Goal: Information Seeking & Learning: Learn about a topic

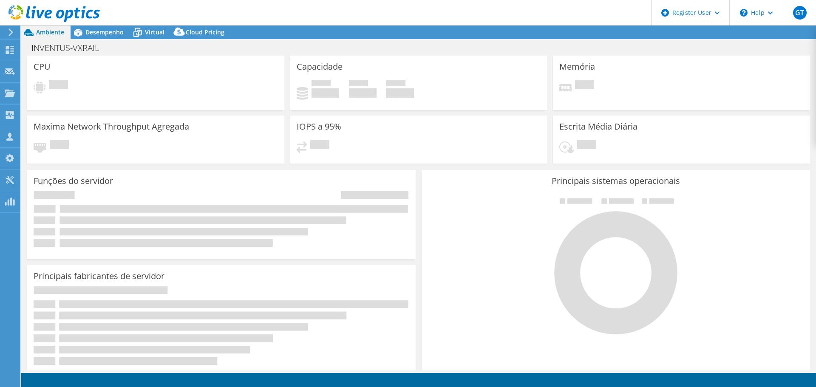
select select "USD"
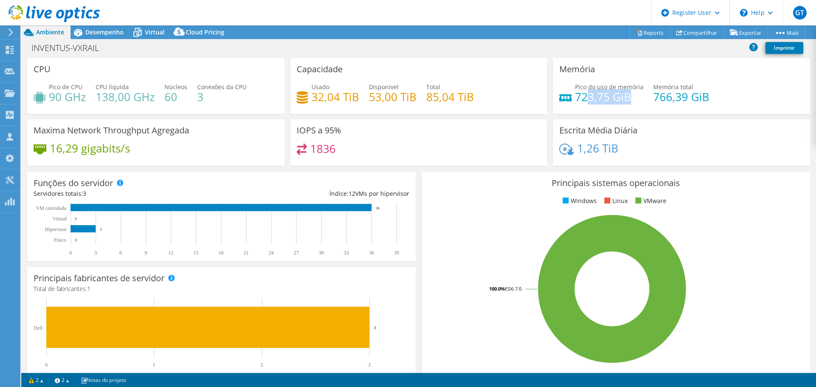
drag, startPoint x: 585, startPoint y: 99, endPoint x: 626, endPoint y: 101, distance: 41.7
click at [626, 101] on h4 "723,75 GiB" at bounding box center [609, 96] width 68 height 9
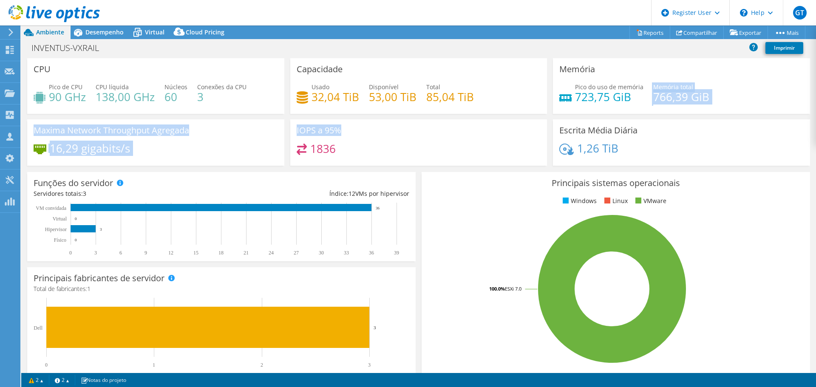
drag, startPoint x: 565, startPoint y: 115, endPoint x: 511, endPoint y: 122, distance: 53.6
click at [511, 122] on div "CPU Pico de CPU 90 GHz CPU líquida 138,00 GHz Núcleos 60 Conexões da CPU 3 Capa…" at bounding box center [418, 114] width 789 height 113
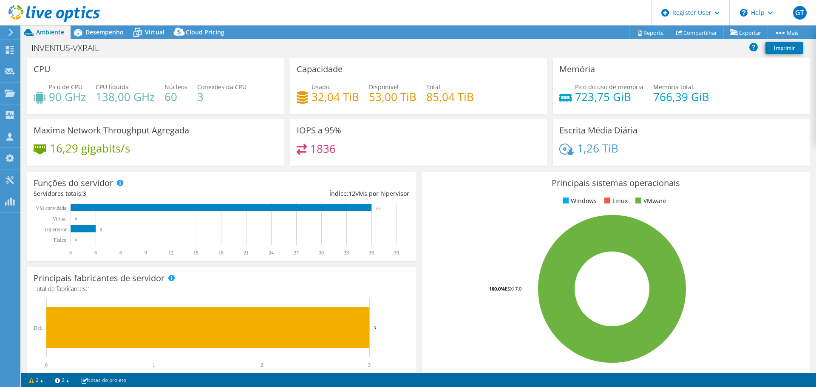
click at [511, 122] on div "IOPS a 95% 1836" at bounding box center [418, 142] width 257 height 46
click at [118, 35] on span "Desempenho" at bounding box center [104, 32] width 38 height 8
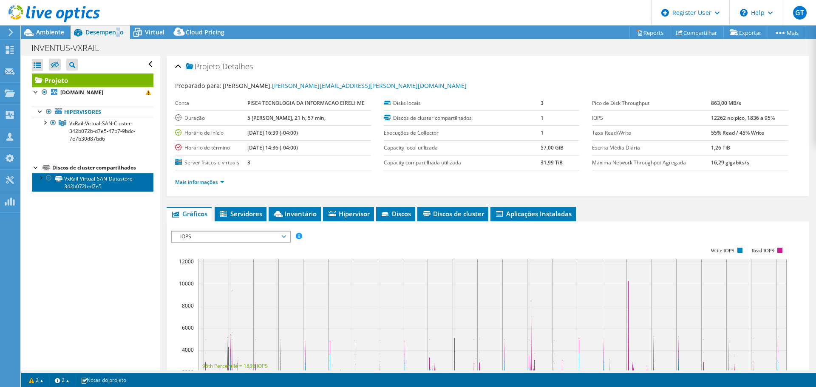
click at [95, 180] on link "VxRail-Virtual-SAN-Datastore-342b072b-d7e5" at bounding box center [93, 182] width 122 height 19
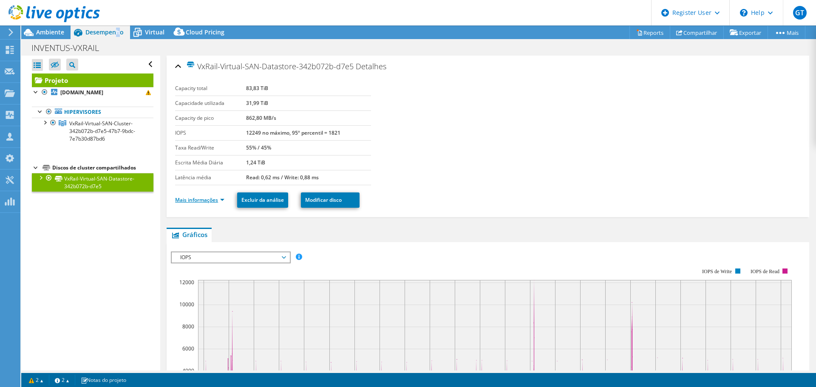
click at [210, 197] on link "Mais informações" at bounding box center [199, 199] width 49 height 7
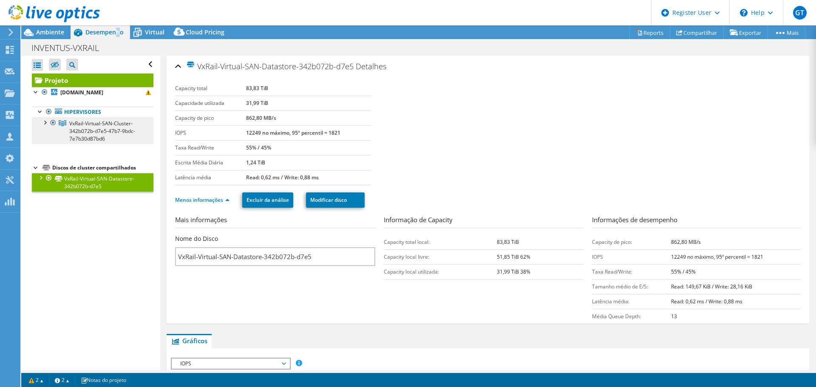
click at [63, 126] on icon at bounding box center [63, 123] width 8 height 6
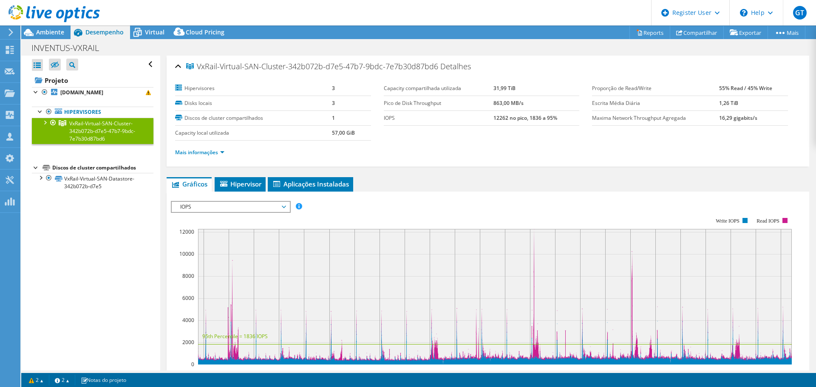
click at [209, 168] on div "VxRail-Virtual-SAN-Cluster-342b072b-d7e5-47b7-9bdc-7e7b30d87bd6 Detalhes Hiperv…" at bounding box center [488, 303] width 656 height 494
click at [210, 149] on li "Mais informações" at bounding box center [202, 152] width 54 height 9
click at [212, 150] on link "Mais informações" at bounding box center [199, 152] width 49 height 7
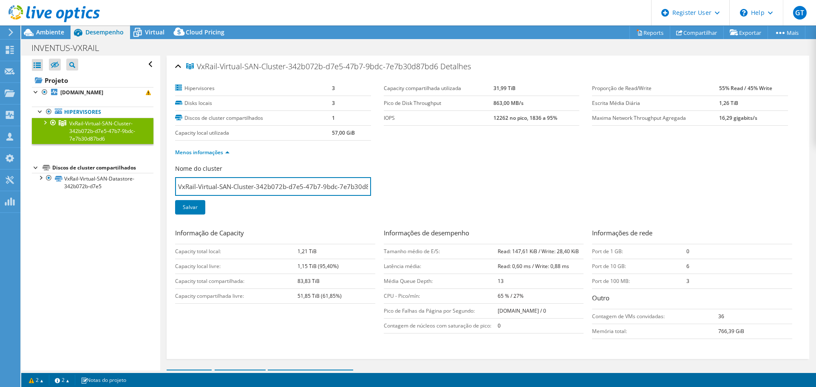
scroll to position [0, 17]
drag, startPoint x: 345, startPoint y: 189, endPoint x: 372, endPoint y: 197, distance: 28.3
click at [372, 197] on div "Nome do cluster VxRail-Virtual-SAN-Cluster-342b072b-d7e5-47b7-9bdc-7e7b30d87bd6…" at bounding box center [279, 195] width 209 height 61
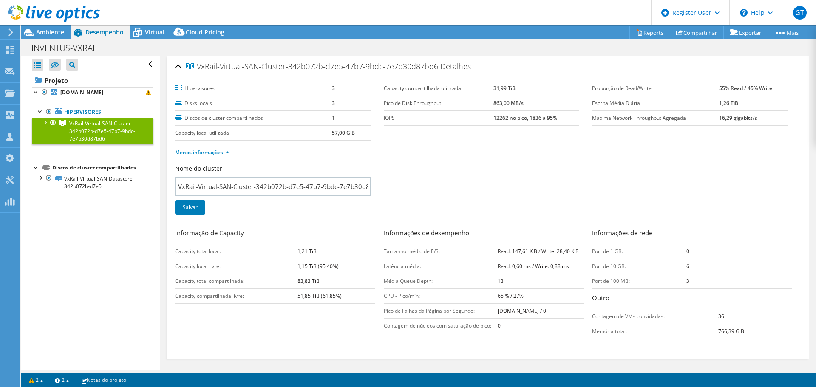
click at [102, 136] on span "VxRail-Virtual-SAN-Cluster-342b072b-d7e5-47b7-9bdc-7e7b30d87bd6" at bounding box center [102, 131] width 66 height 23
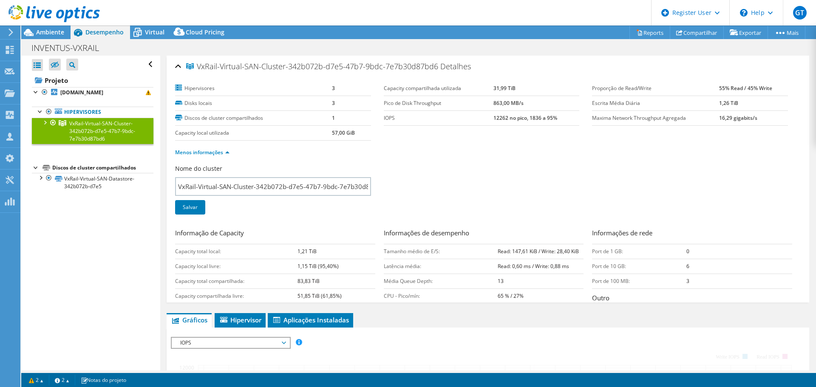
click at [89, 105] on ul "Hipervisores VxRail-Virtual-SAN-Cluster-342b072b-d7e5-47b7-9bdc-7e7b30d87bd6 [D…" at bounding box center [93, 125] width 122 height 54
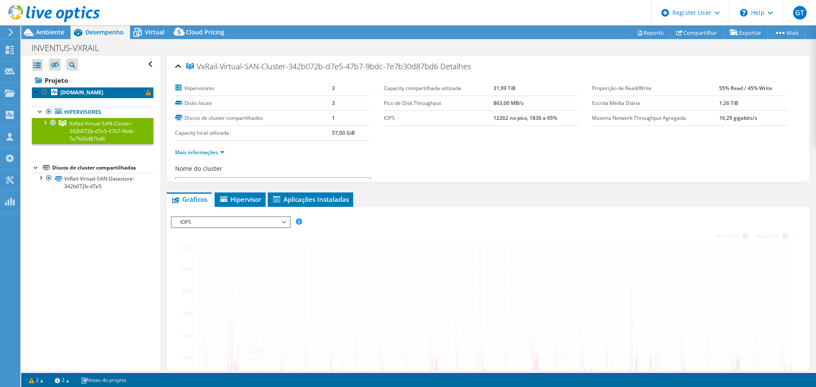
click at [93, 98] on link "[DOMAIN_NAME]" at bounding box center [93, 92] width 122 height 11
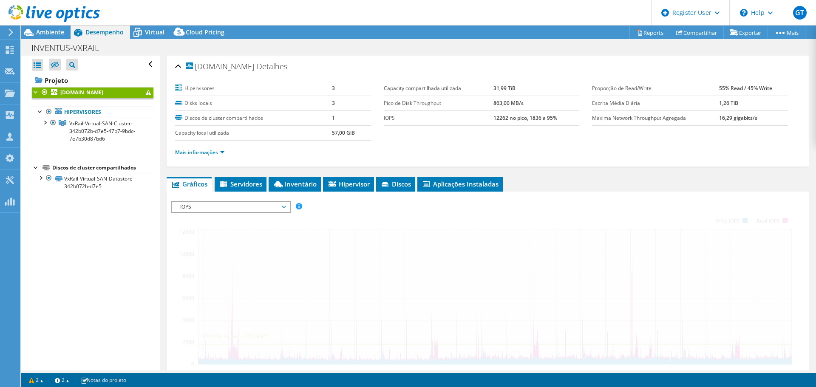
click at [93, 94] on b "[DOMAIN_NAME]" at bounding box center [81, 92] width 43 height 7
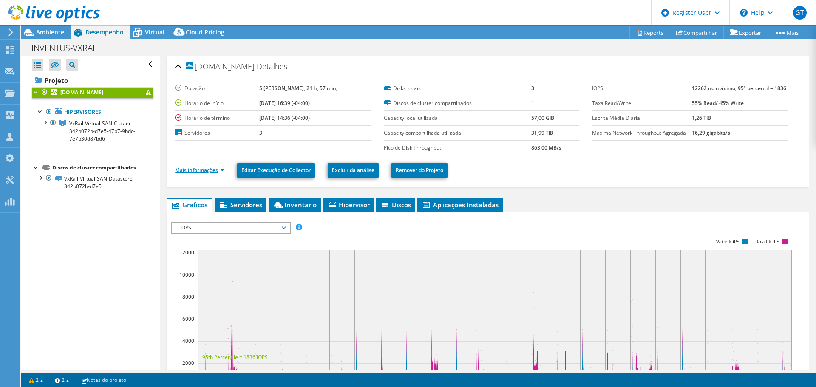
click at [190, 170] on link "Mais informações" at bounding box center [199, 170] width 49 height 7
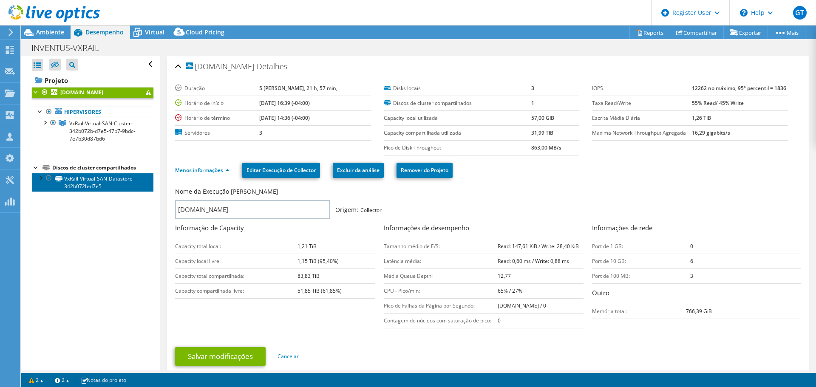
click at [91, 180] on link "VxRail-Virtual-SAN-Datastore-342b072b-d7e5" at bounding box center [93, 182] width 122 height 19
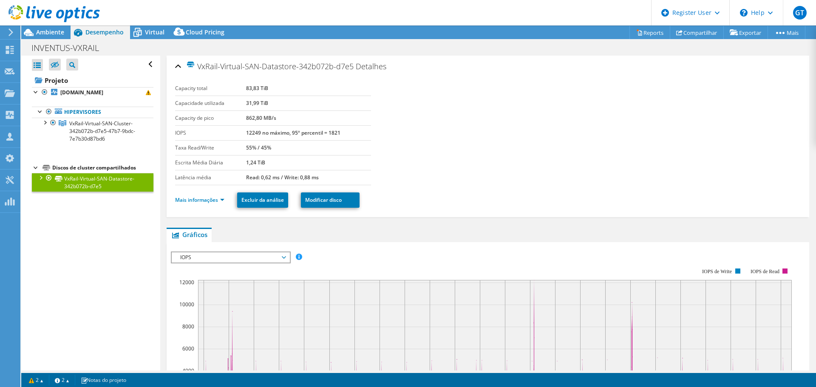
click at [54, 26] on div at bounding box center [50, 14] width 100 height 28
click at [54, 30] on span "Ambiente" at bounding box center [50, 32] width 28 height 8
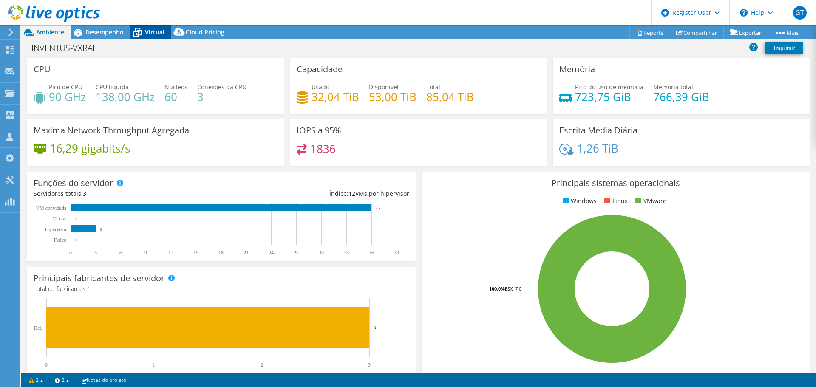
click at [156, 36] on span "Virtual" at bounding box center [155, 32] width 20 height 8
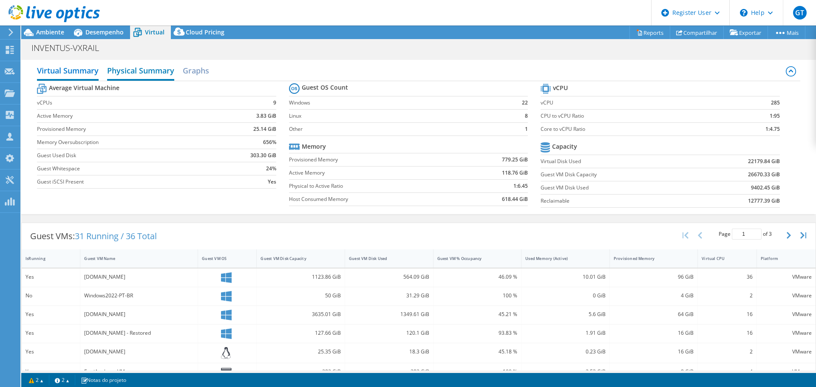
click at [127, 67] on h2 "Physical Summary" at bounding box center [140, 71] width 67 height 19
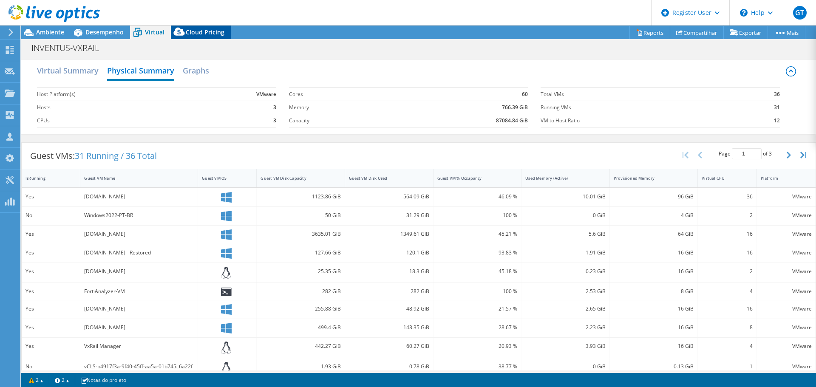
click at [196, 28] on div "Cloud Pricing" at bounding box center [201, 33] width 60 height 14
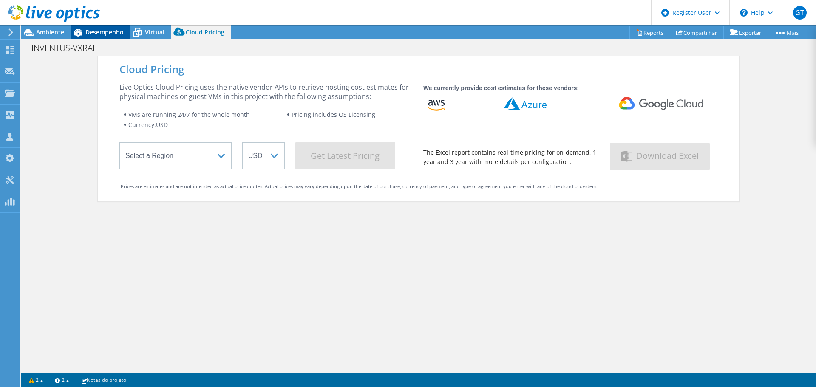
click at [105, 31] on span "Desempenho" at bounding box center [104, 32] width 38 height 8
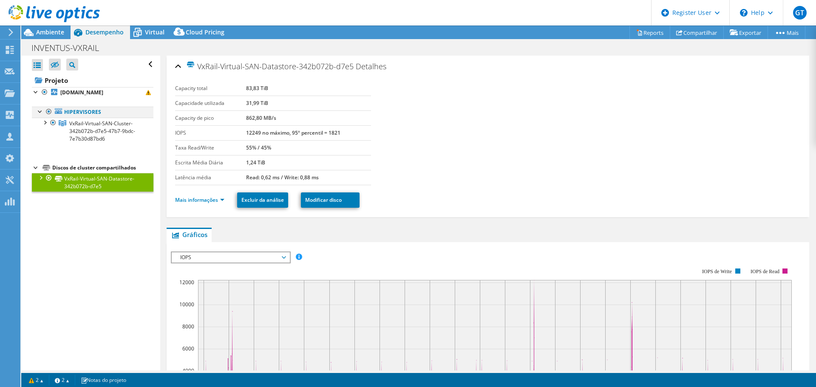
click at [41, 113] on div at bounding box center [40, 111] width 9 height 9
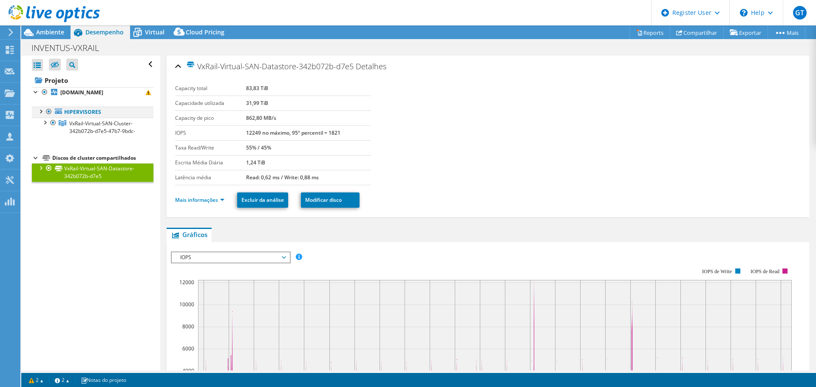
click at [41, 113] on div at bounding box center [40, 111] width 9 height 9
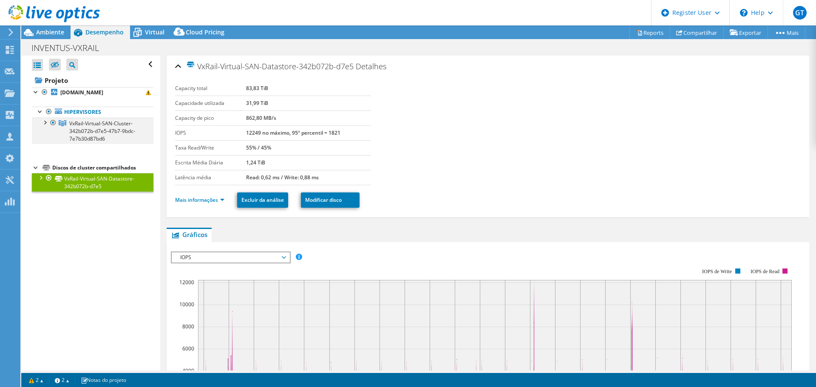
click at [45, 122] on div at bounding box center [44, 122] width 9 height 9
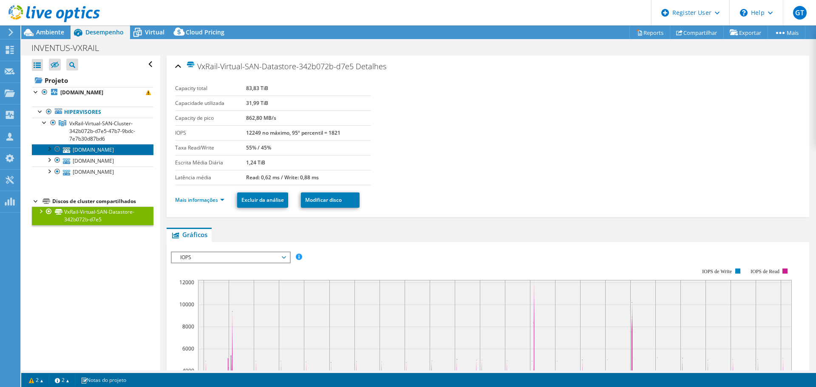
click at [73, 148] on link "[DOMAIN_NAME]" at bounding box center [93, 149] width 122 height 11
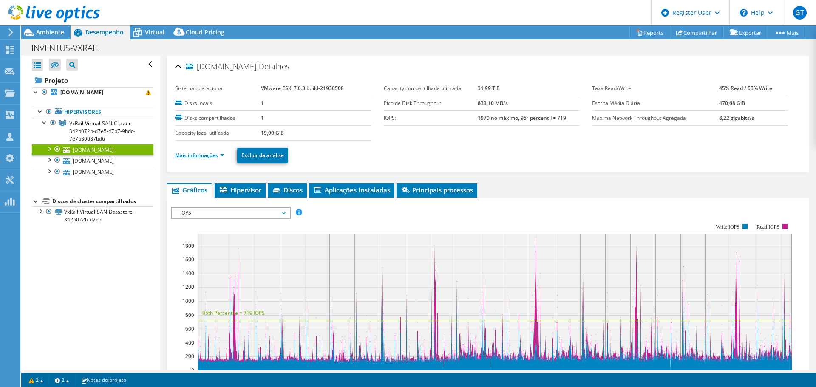
click at [190, 152] on link "Mais informações" at bounding box center [199, 155] width 49 height 7
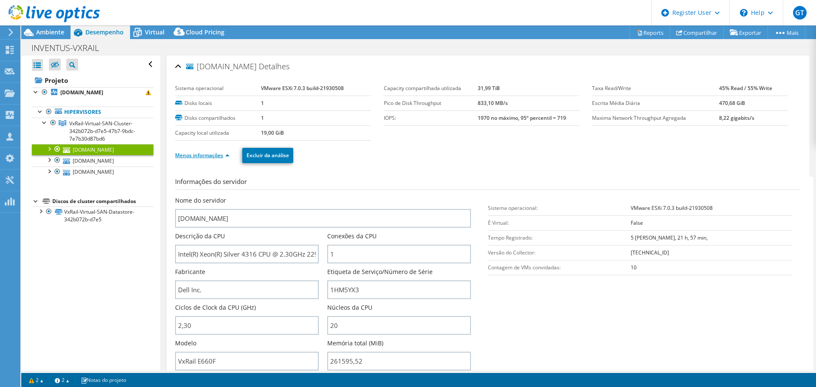
scroll to position [43, 0]
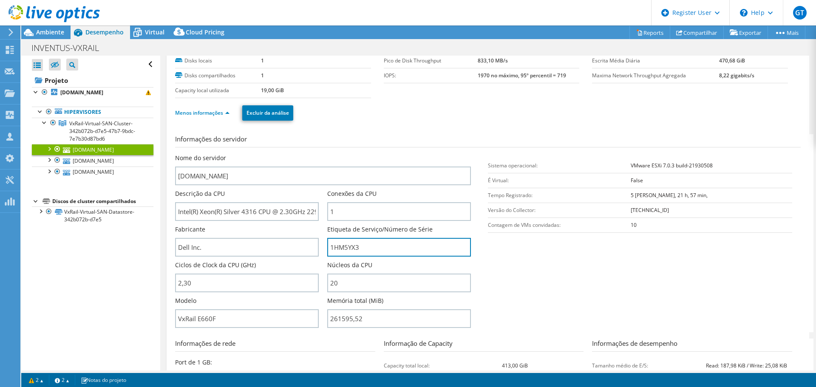
drag, startPoint x: 372, startPoint y: 251, endPoint x: 307, endPoint y: 258, distance: 65.4
click at [307, 154] on div "Nome do servidor [DOMAIN_NAME] Descrição da CPU Intel(R) Xeon(R) Silver 4316 CP…" at bounding box center [327, 154] width 304 height 0
click at [392, 247] on input "1HM5YX3" at bounding box center [399, 247] width 144 height 19
drag, startPoint x: 381, startPoint y: 240, endPoint x: 268, endPoint y: 245, distance: 112.8
click at [268, 154] on div "Nome do servidor [DOMAIN_NAME] Descrição da CPU Intel(R) Xeon(R) Silver 4316 CP…" at bounding box center [327, 154] width 304 height 0
